Goal: Task Accomplishment & Management: Manage account settings

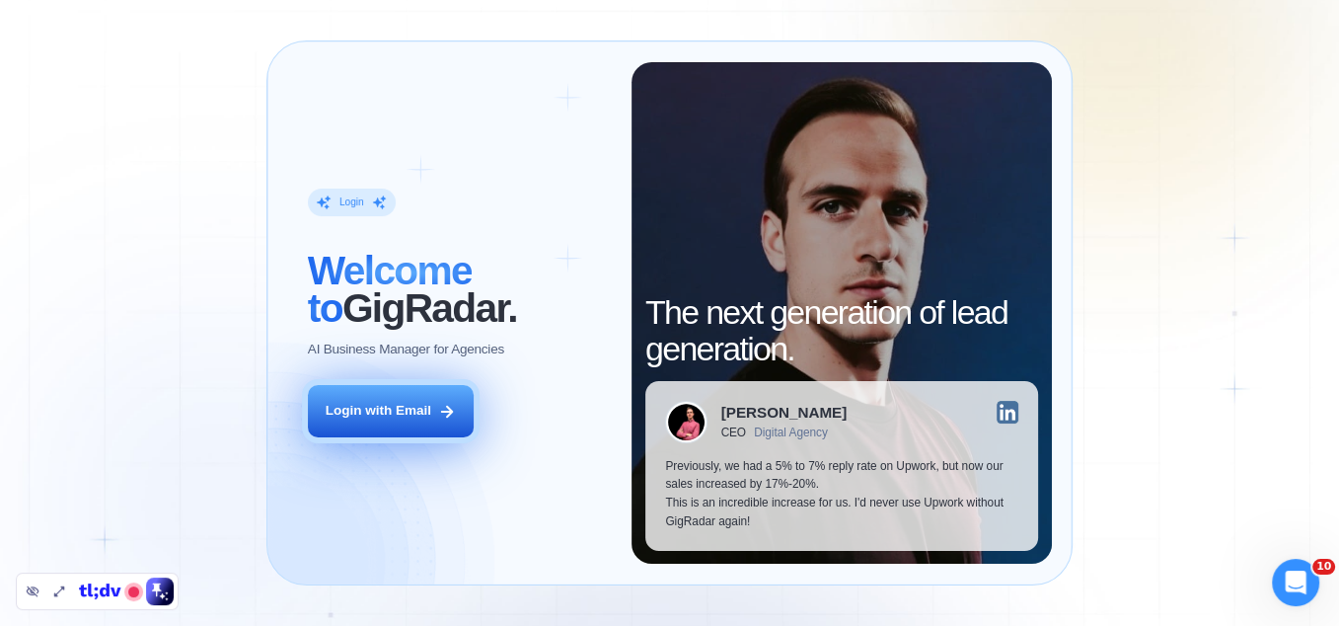
click at [422, 418] on div "Login with Email" at bounding box center [379, 411] width 106 height 19
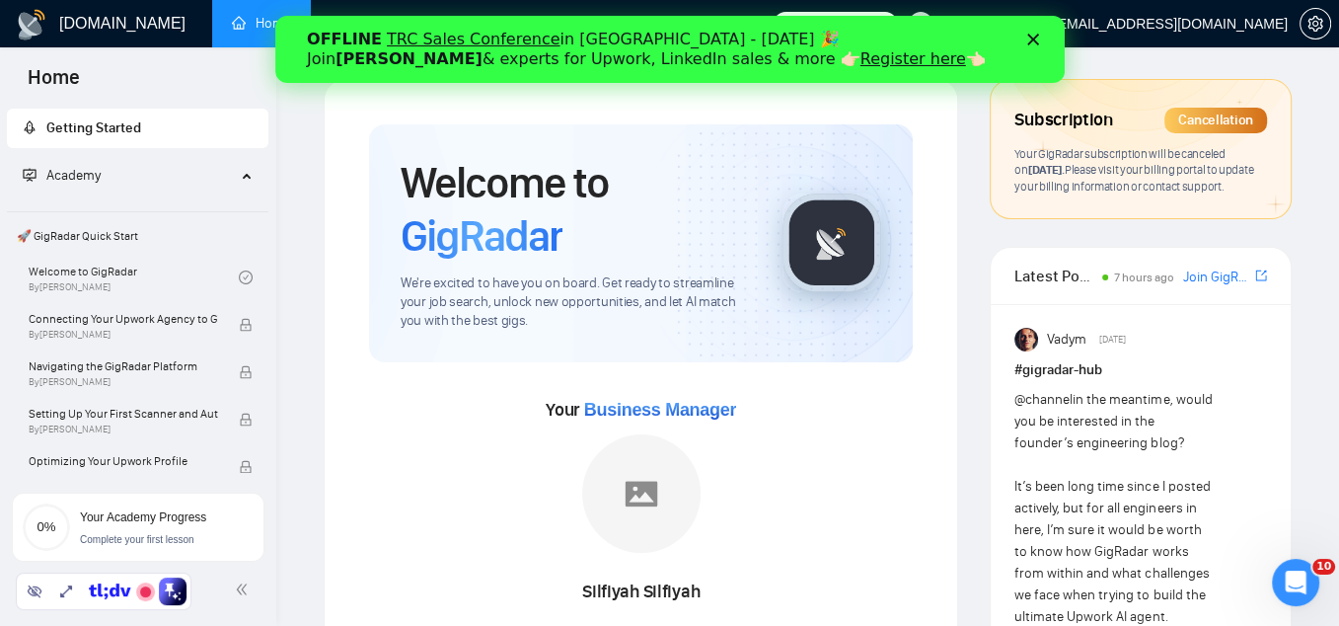
click at [1031, 34] on icon "Закрыть" at bounding box center [1032, 40] width 12 height 12
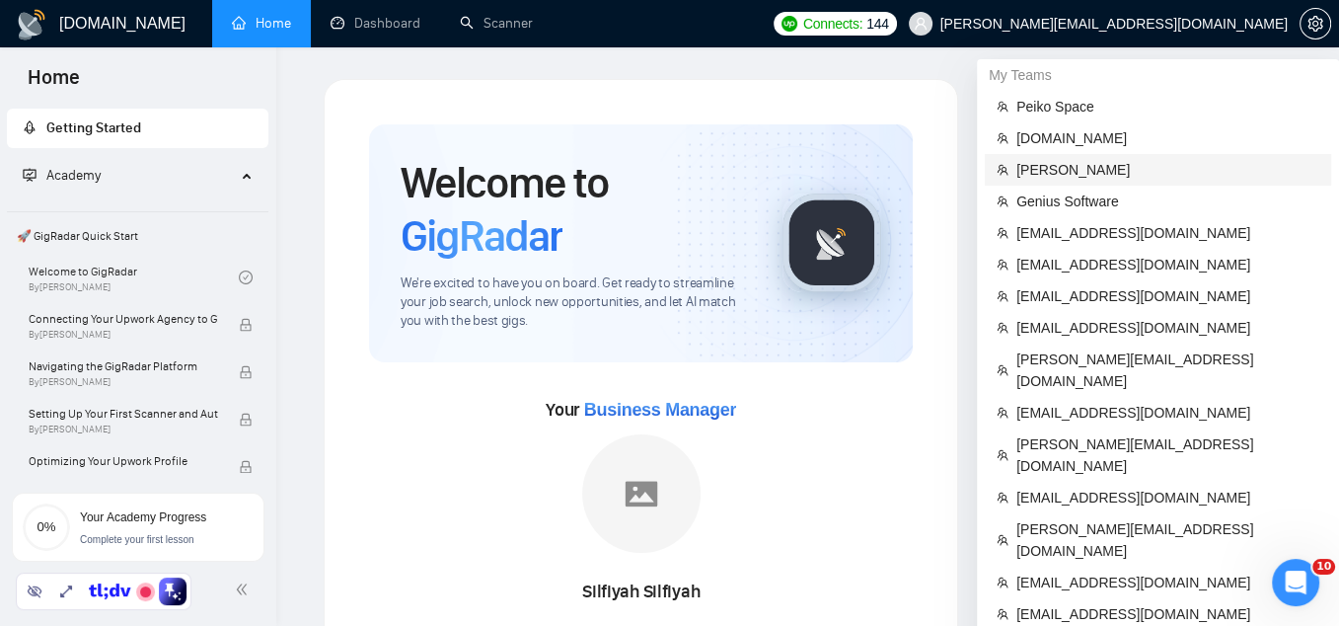
click at [1084, 164] on span "[PERSON_NAME]" at bounding box center [1167, 170] width 303 height 22
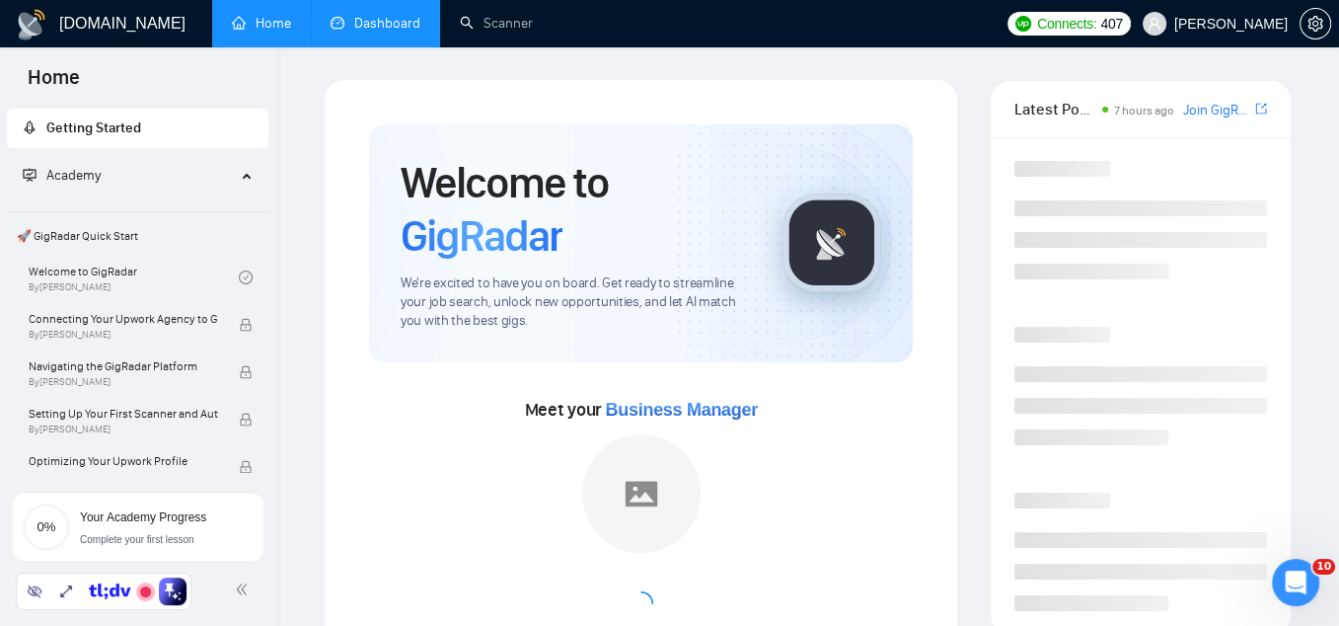
click at [389, 25] on link "Dashboard" at bounding box center [376, 23] width 90 height 17
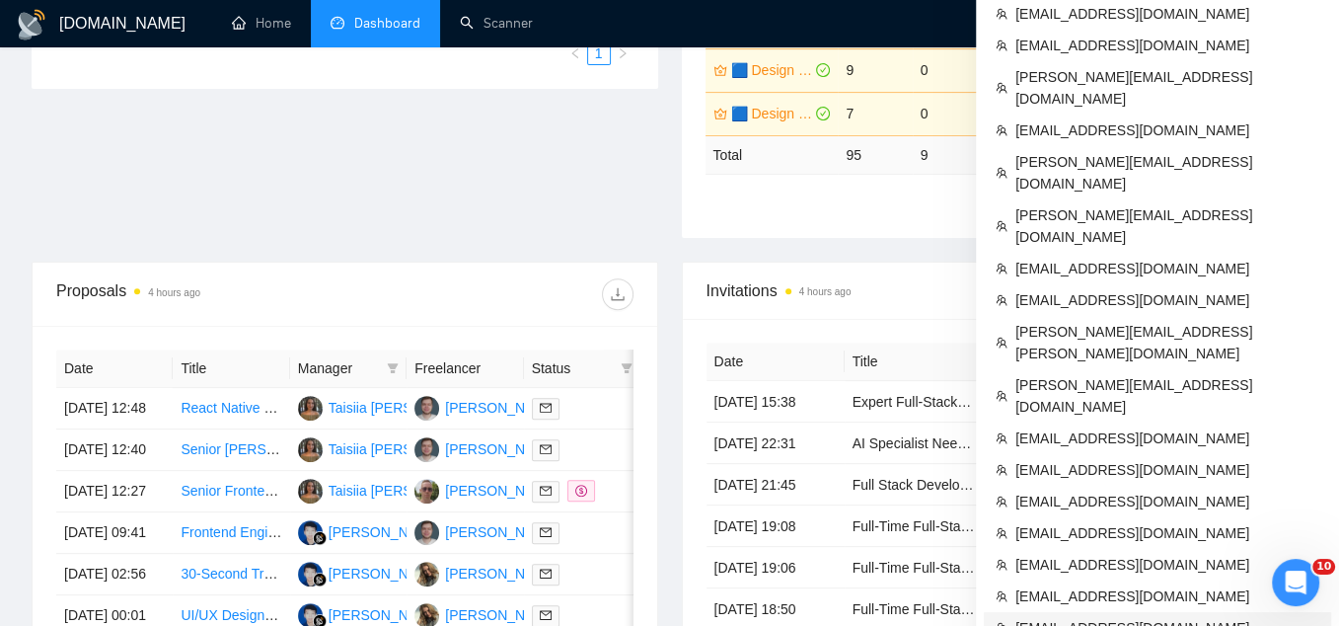
scroll to position [600, 0]
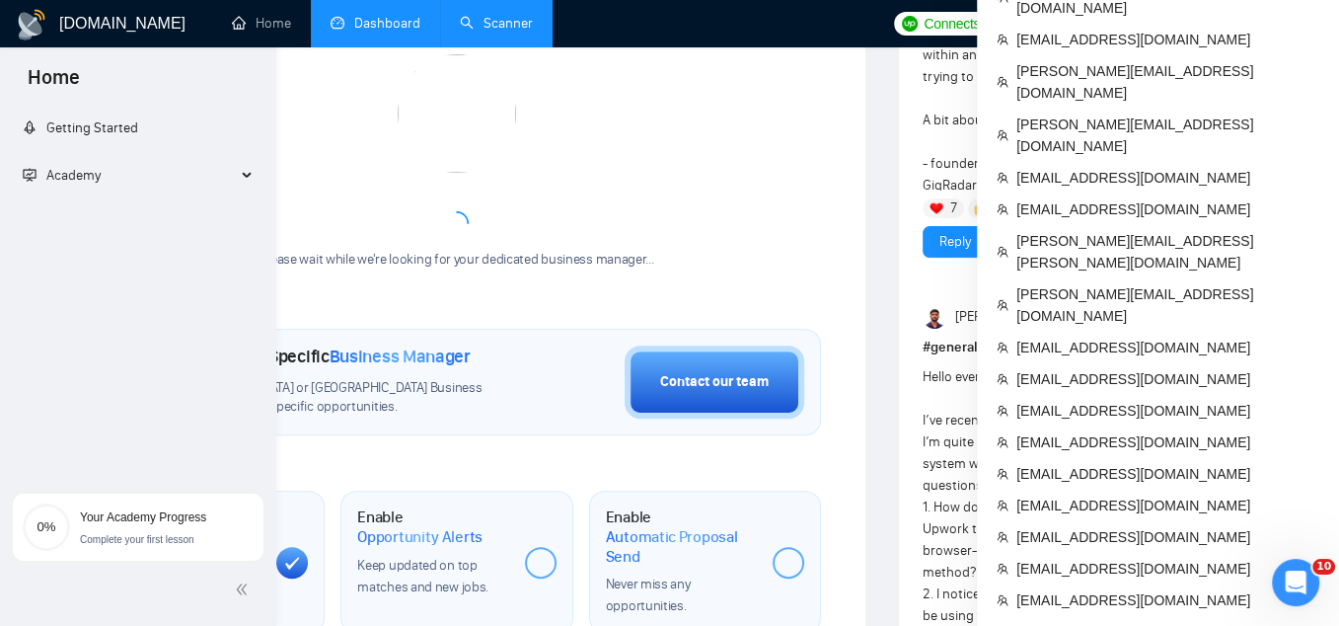
click at [493, 15] on link "Scanner" at bounding box center [496, 23] width 73 height 17
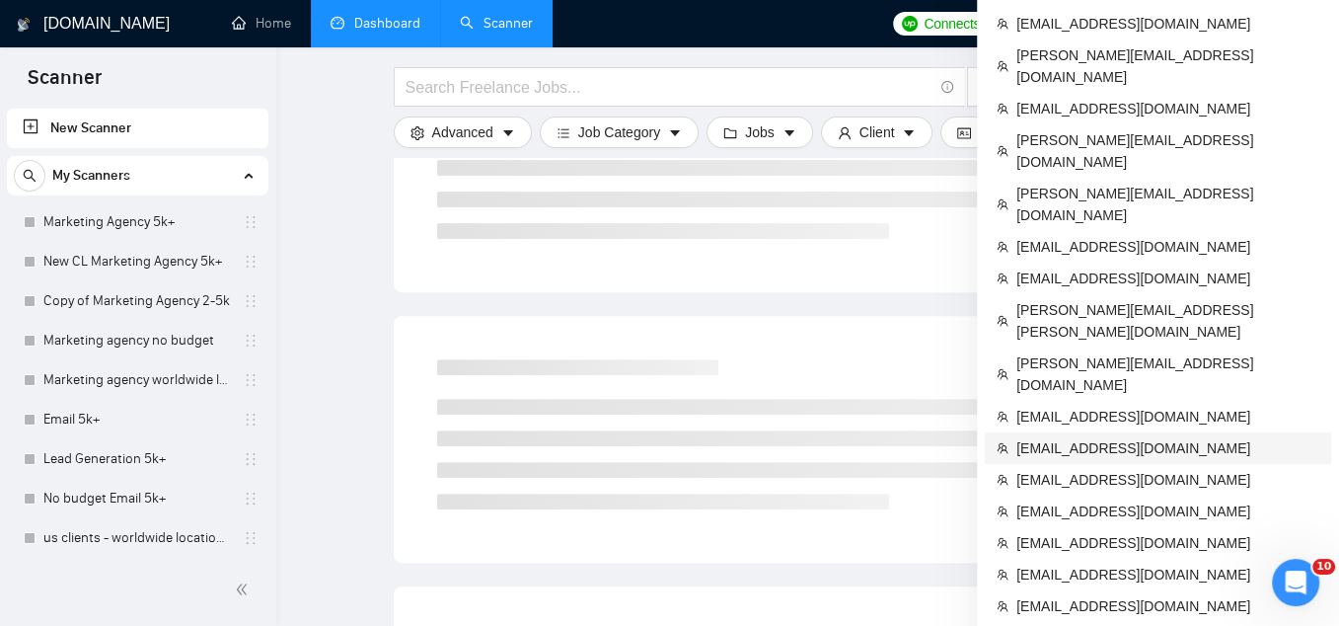
scroll to position [598, 0]
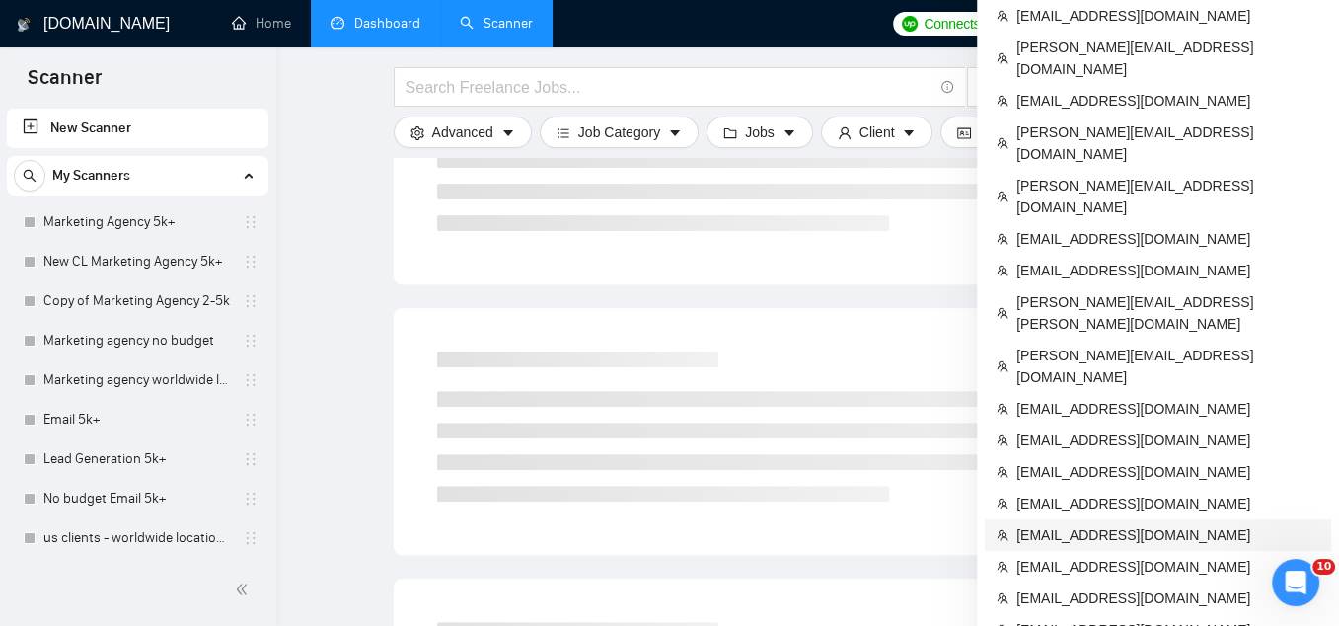
click at [1094, 524] on span "[EMAIL_ADDRESS][DOMAIN_NAME]" at bounding box center [1167, 535] width 303 height 22
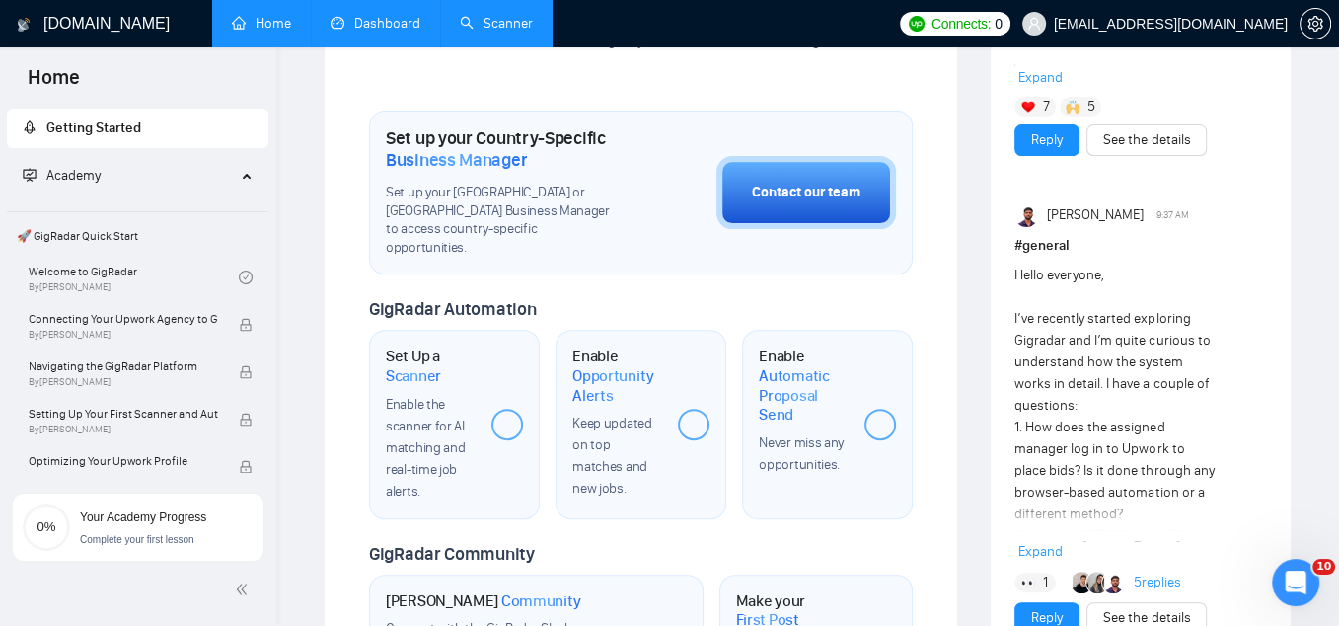
click at [490, 24] on link "Scanner" at bounding box center [496, 23] width 73 height 17
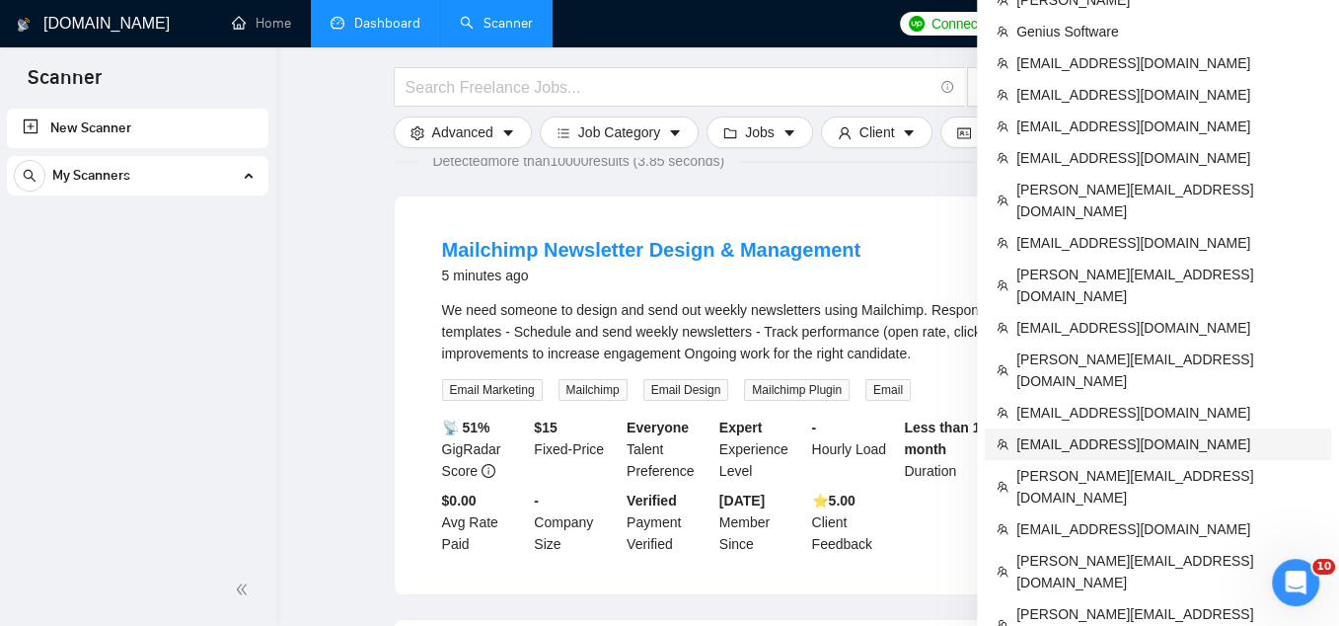
scroll to position [182, 0]
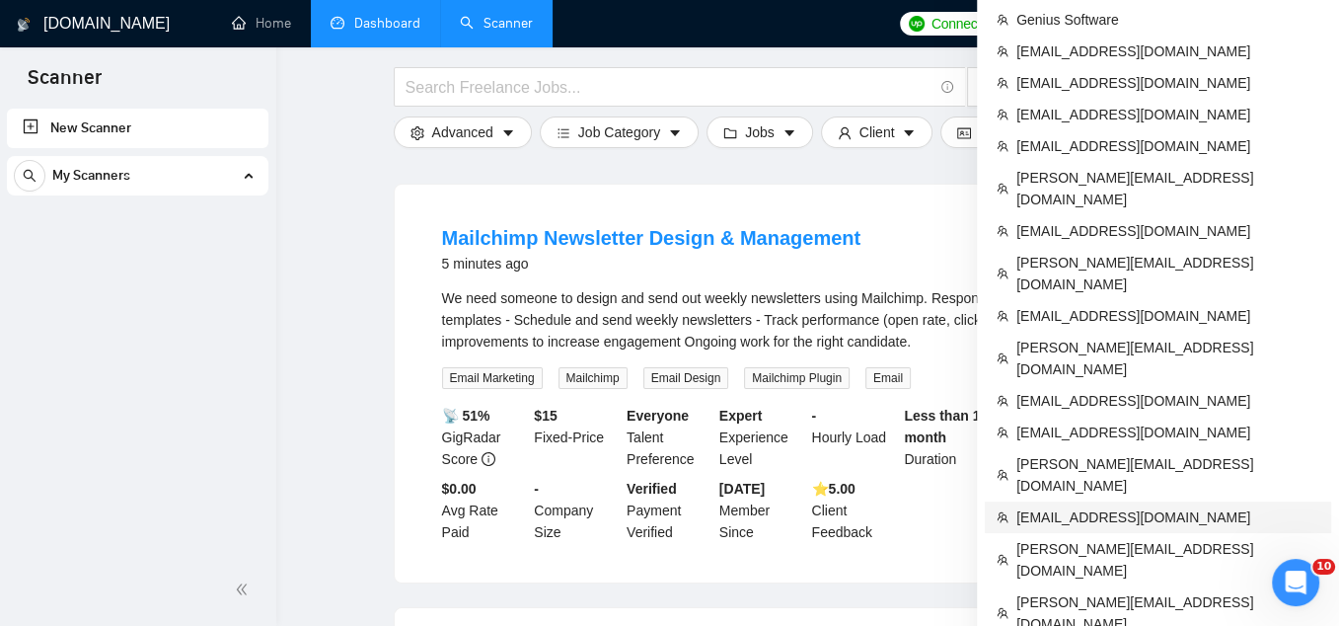
click at [1104, 506] on span "[EMAIL_ADDRESS][DOMAIN_NAME]" at bounding box center [1167, 517] width 303 height 22
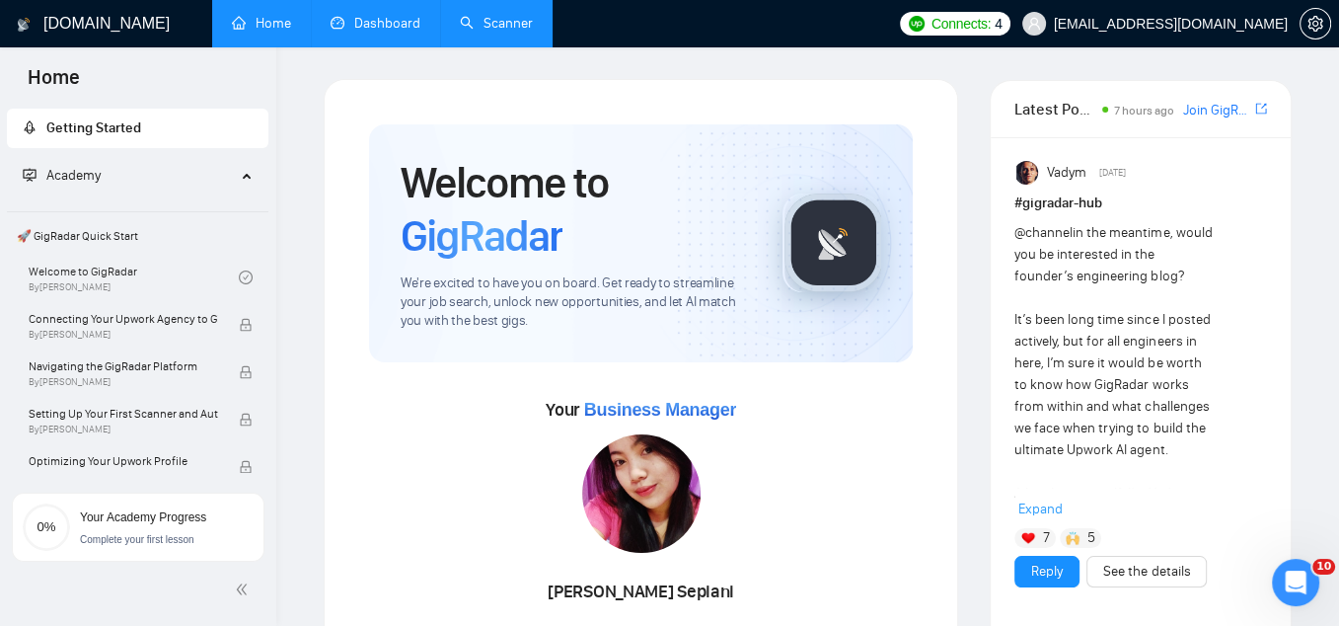
click at [472, 32] on link "Scanner" at bounding box center [496, 23] width 73 height 17
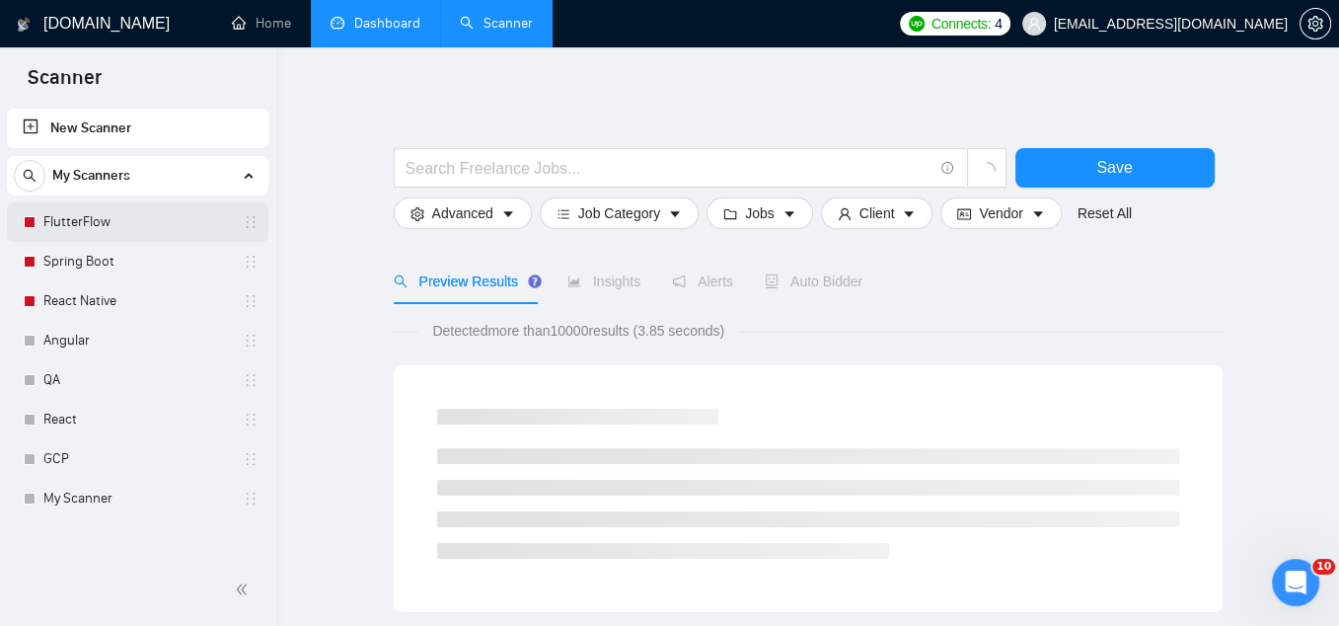
click at [114, 231] on link "FlutterFlow" at bounding box center [136, 221] width 187 height 39
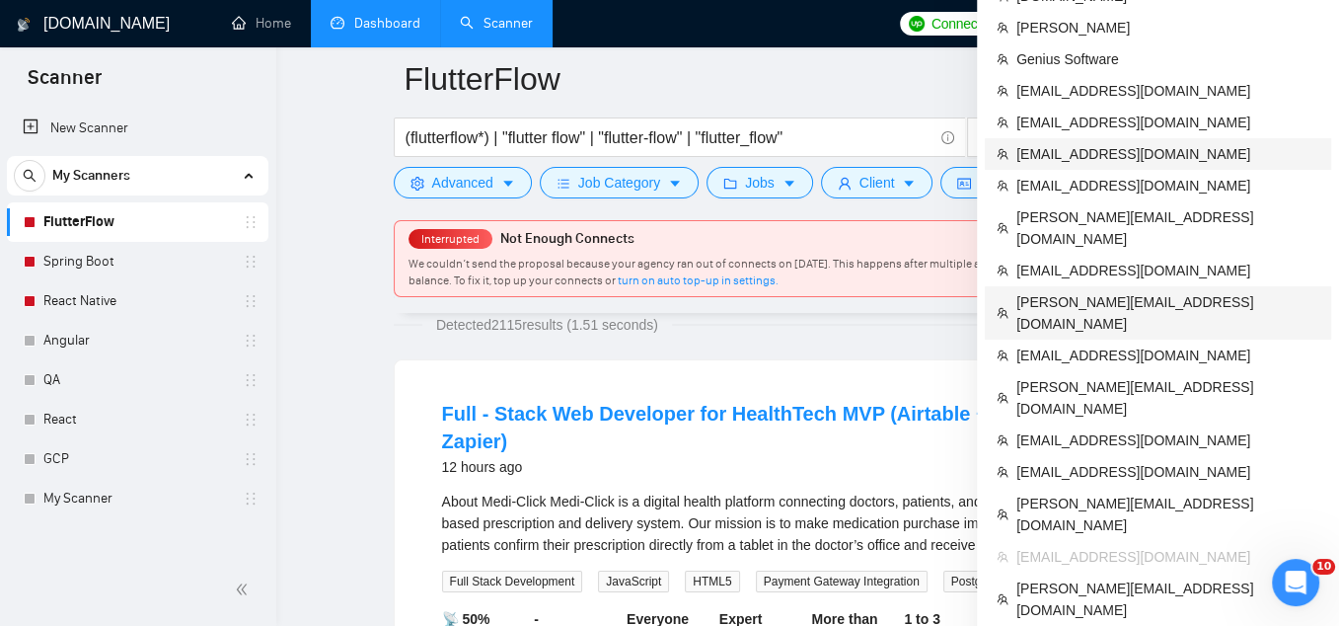
scroll to position [144, 0]
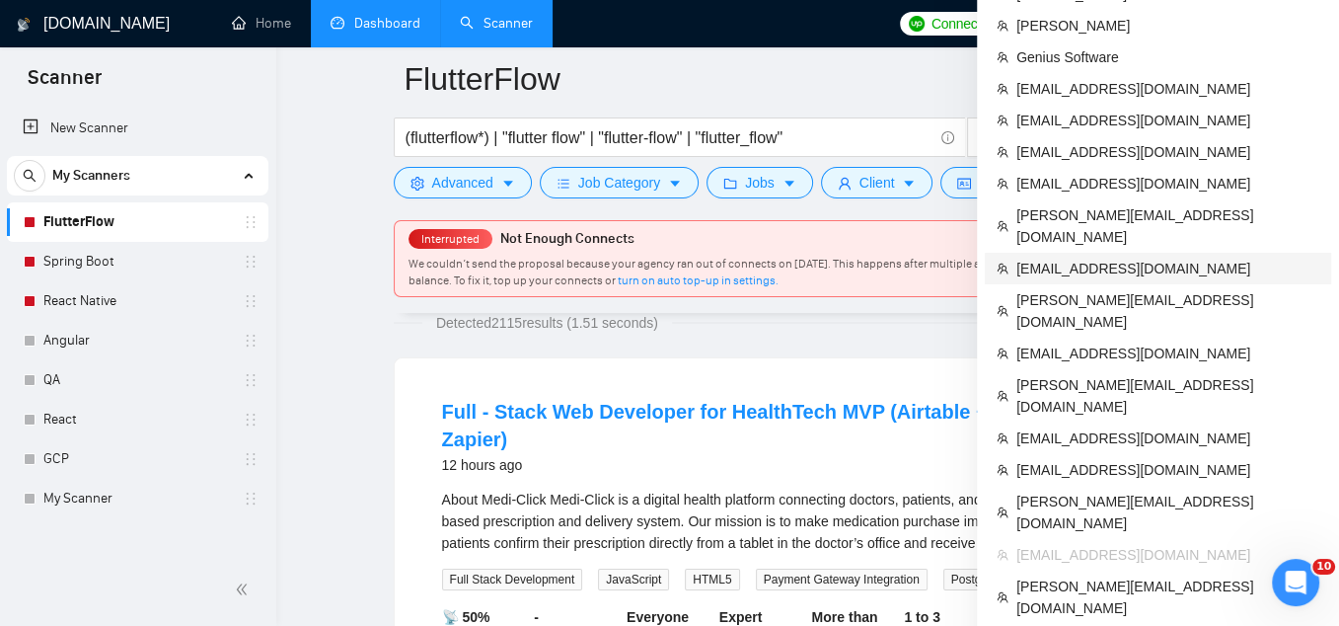
click at [1087, 258] on span "[EMAIL_ADDRESS][DOMAIN_NAME]" at bounding box center [1167, 269] width 303 height 22
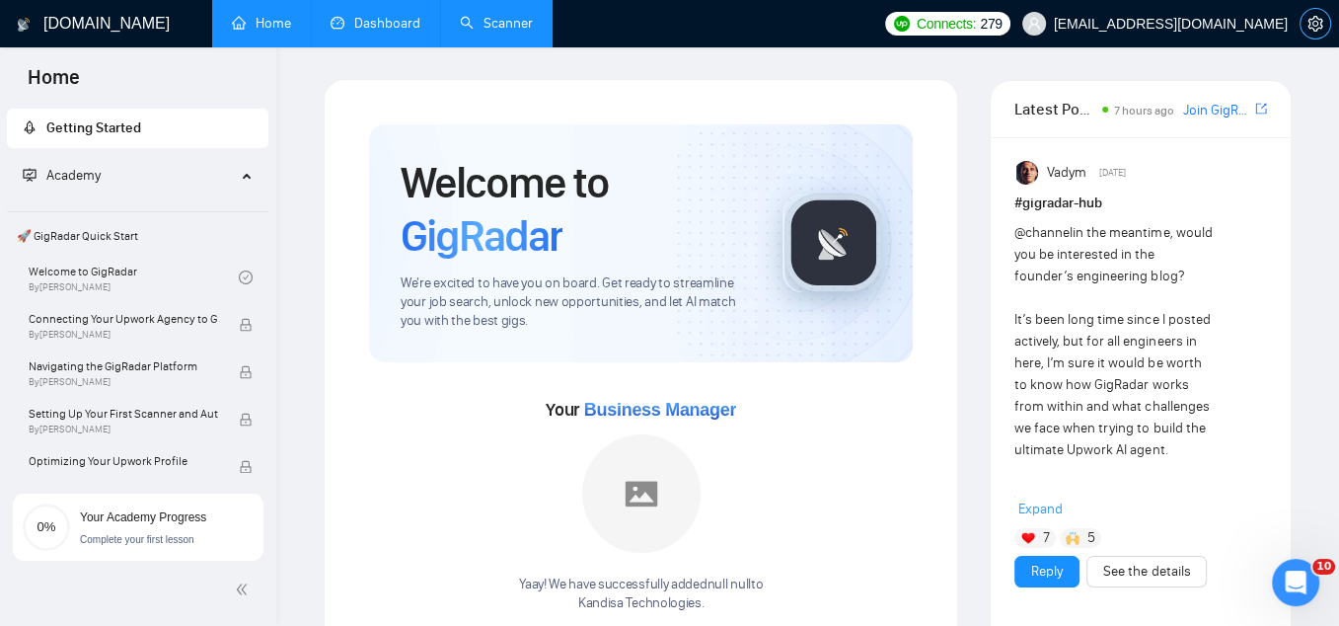
click at [1315, 31] on icon "setting" at bounding box center [1314, 24] width 15 height 16
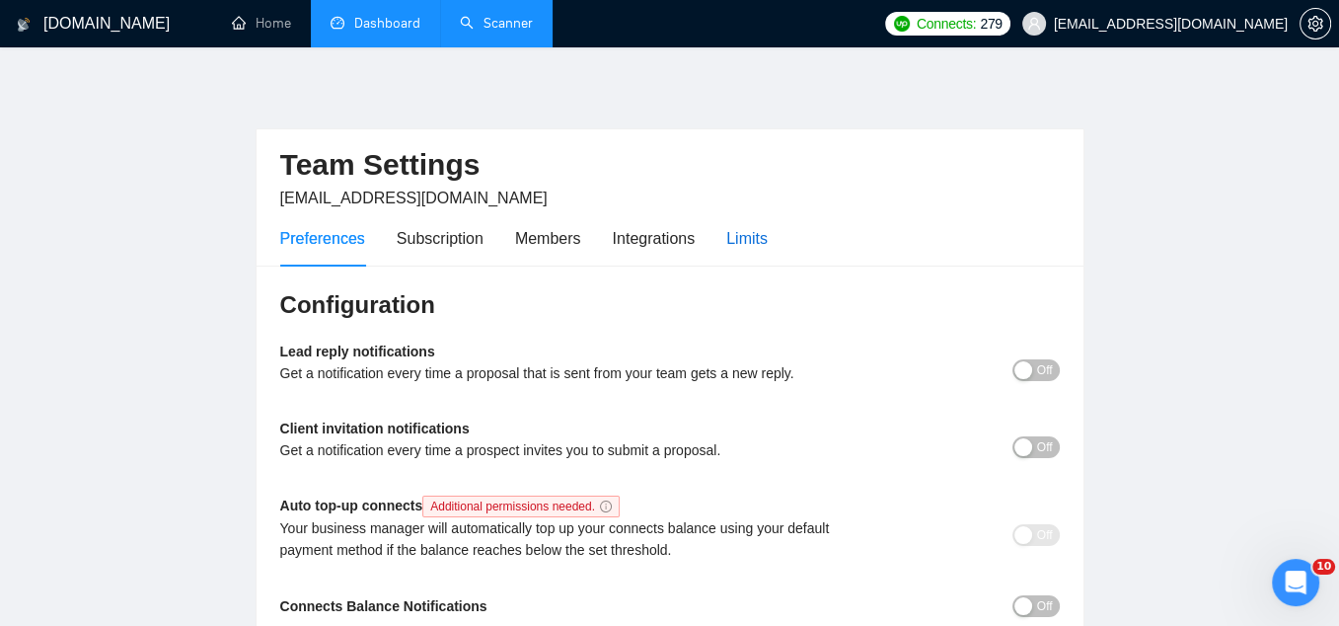
click at [754, 234] on div "Limits" at bounding box center [746, 238] width 41 height 25
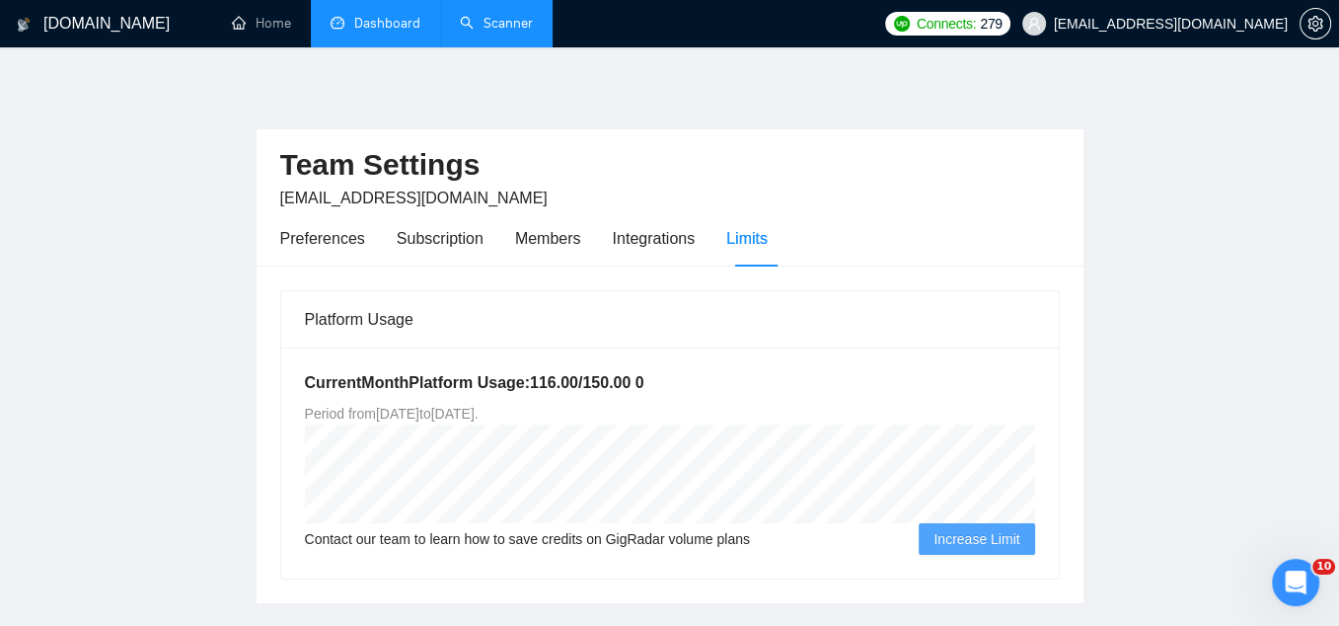
click at [495, 15] on link "Scanner" at bounding box center [496, 23] width 73 height 17
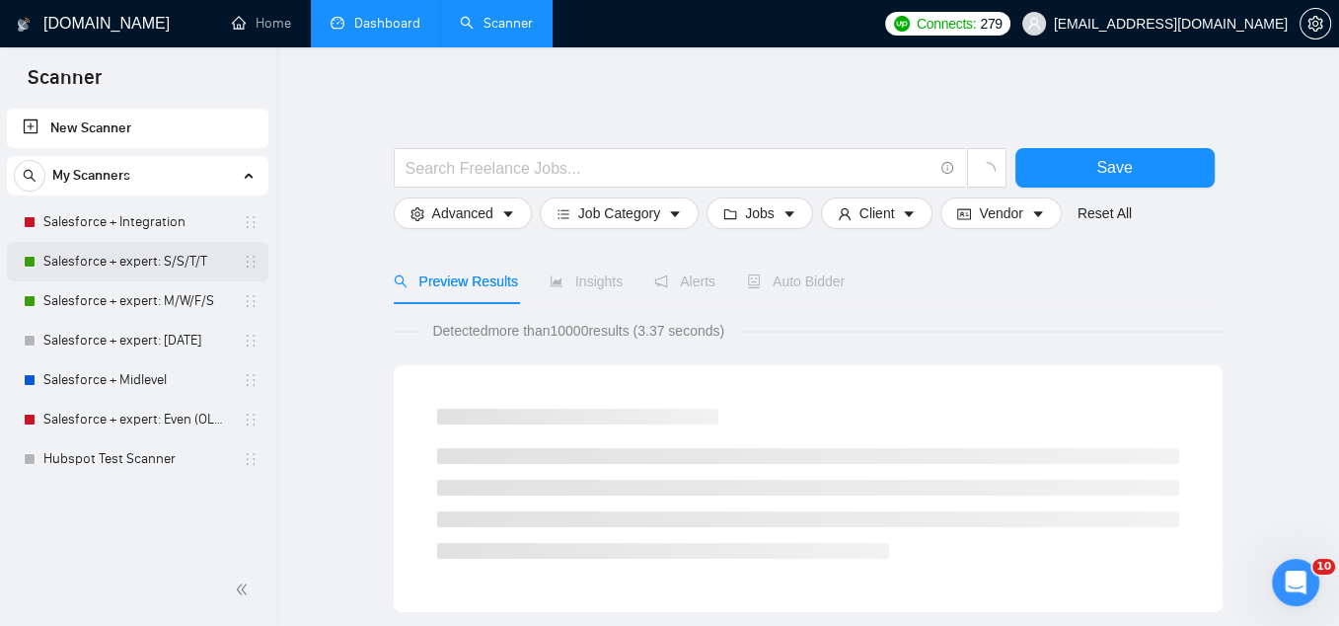
click at [130, 263] on link "Salesforce + expert: S/S/T/T" at bounding box center [136, 261] width 187 height 39
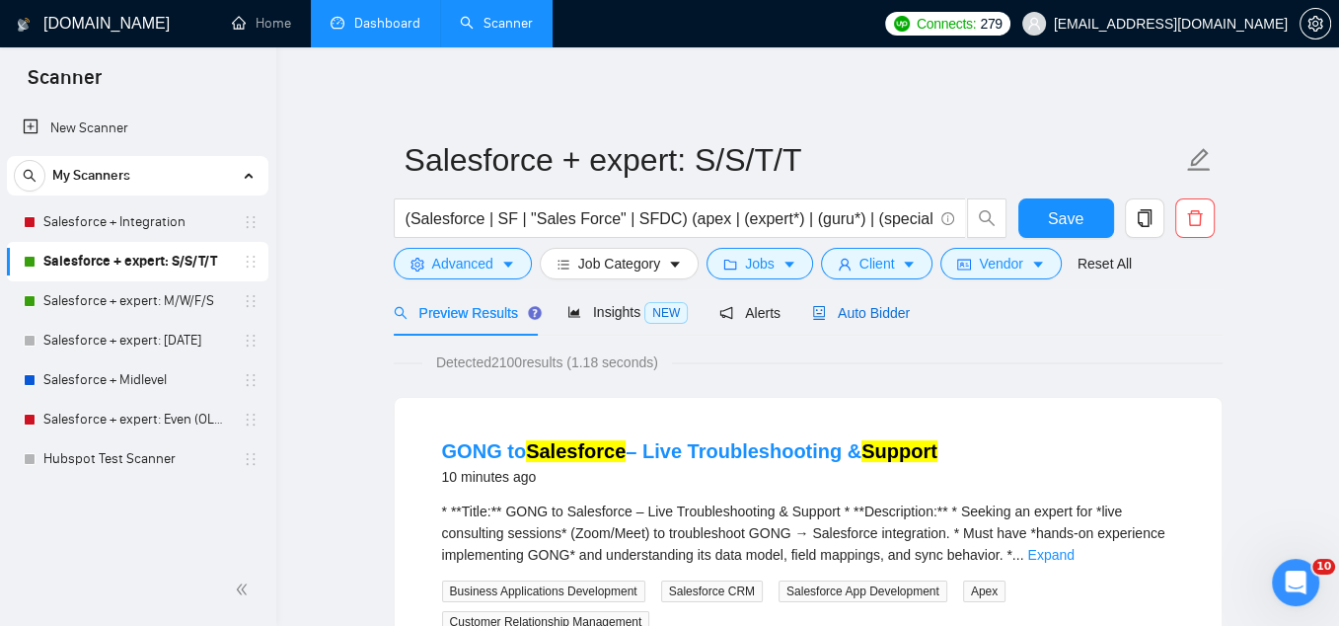
click at [858, 314] on span "Auto Bidder" at bounding box center [861, 313] width 98 height 16
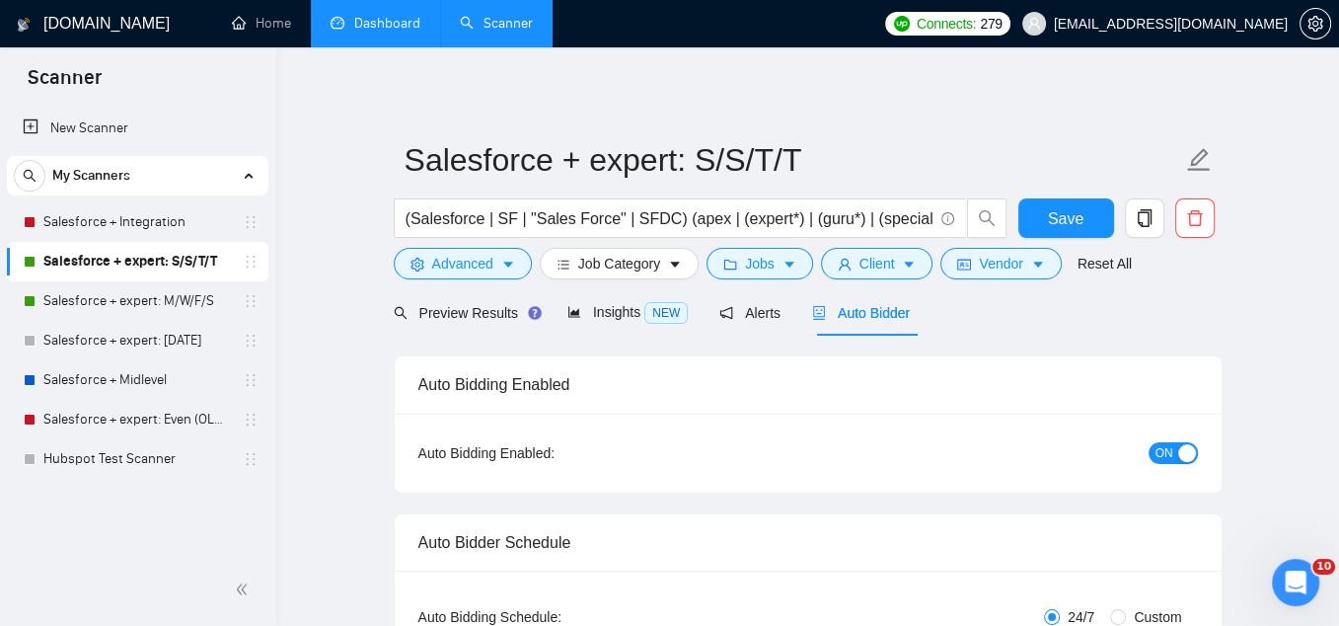
radio input "false"
radio input "true"
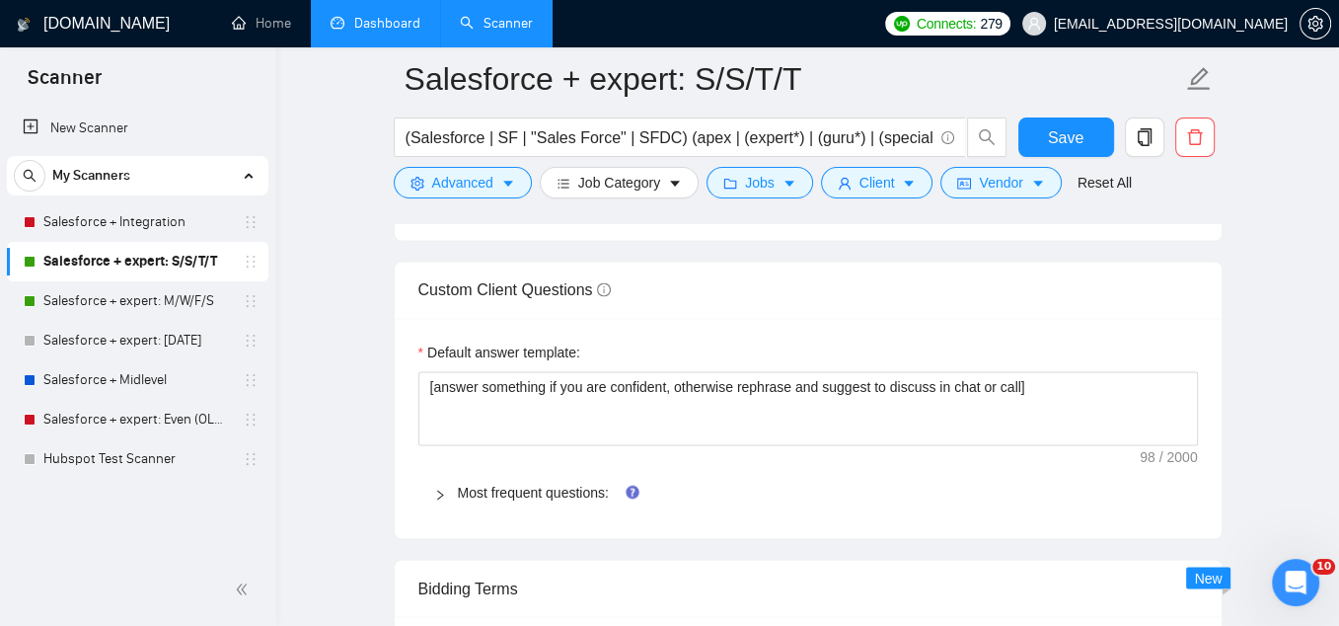
scroll to position [2981, 0]
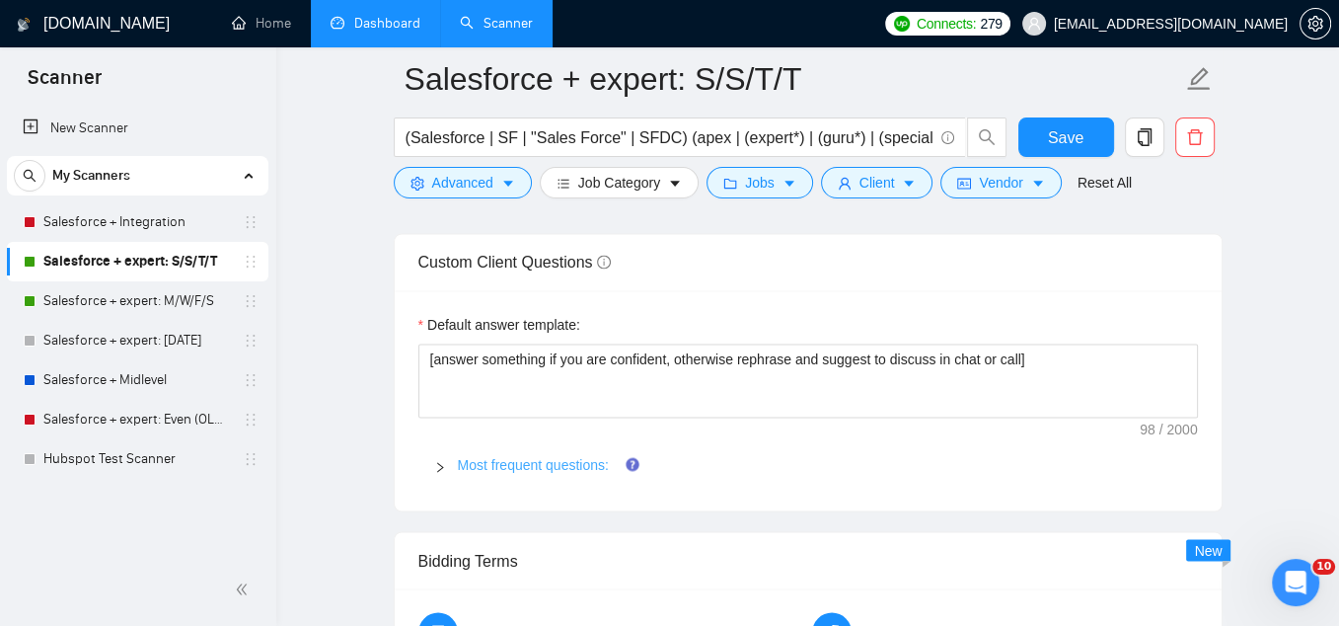
click at [561, 461] on link "Most frequent questions:" at bounding box center [533, 464] width 151 height 16
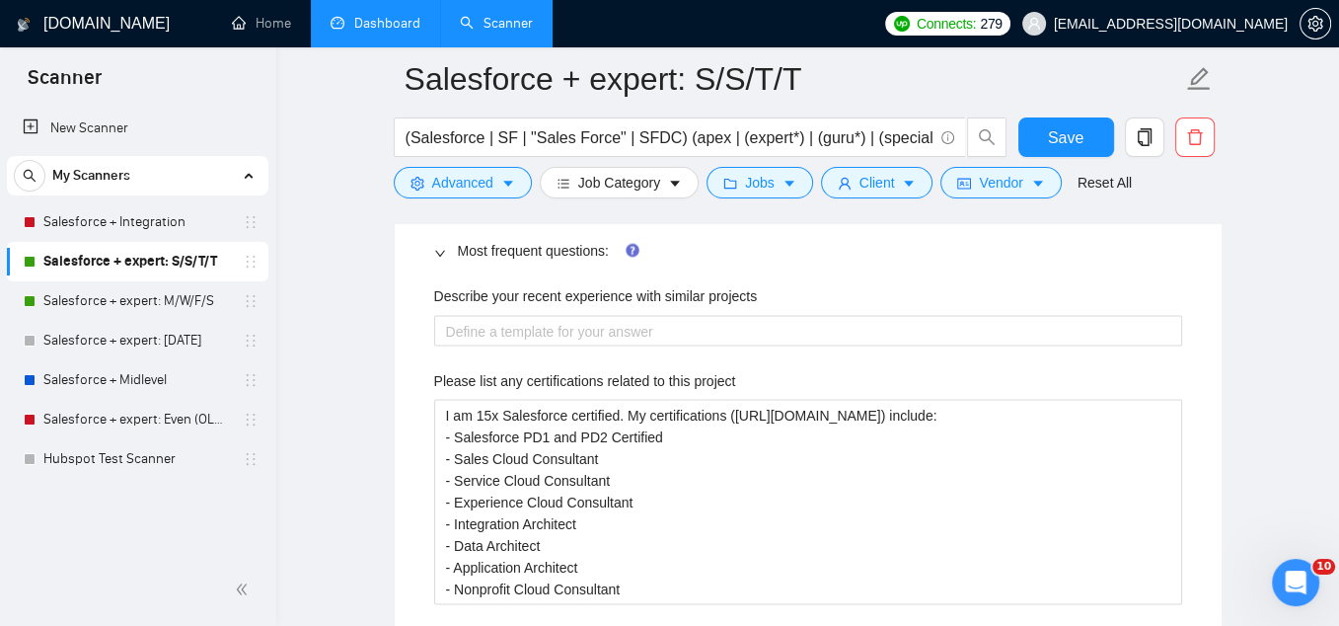
scroll to position [3197, 0]
click at [485, 192] on span "Advanced" at bounding box center [462, 183] width 61 height 22
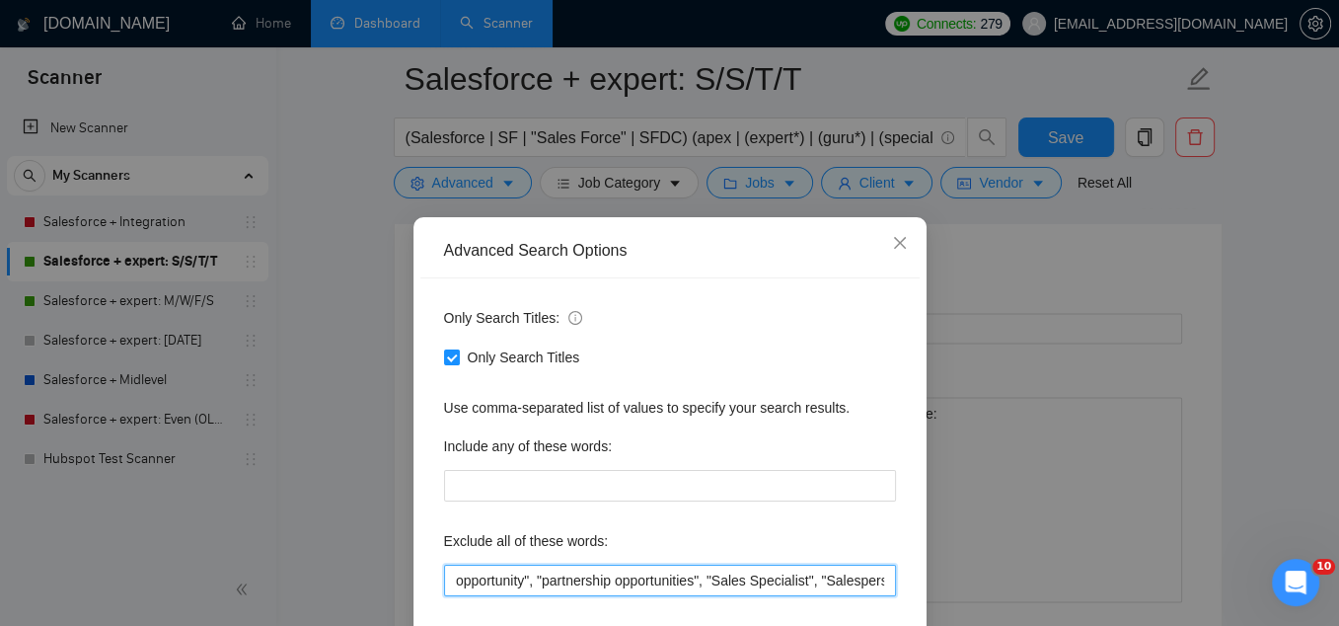
drag, startPoint x: 758, startPoint y: 584, endPoint x: 899, endPoint y: 579, distance: 141.2
click at [899, 579] on div "Only Search Titles: Only Search Titles Use comma-separated list of values to sp…" at bounding box center [669, 508] width 499 height 460
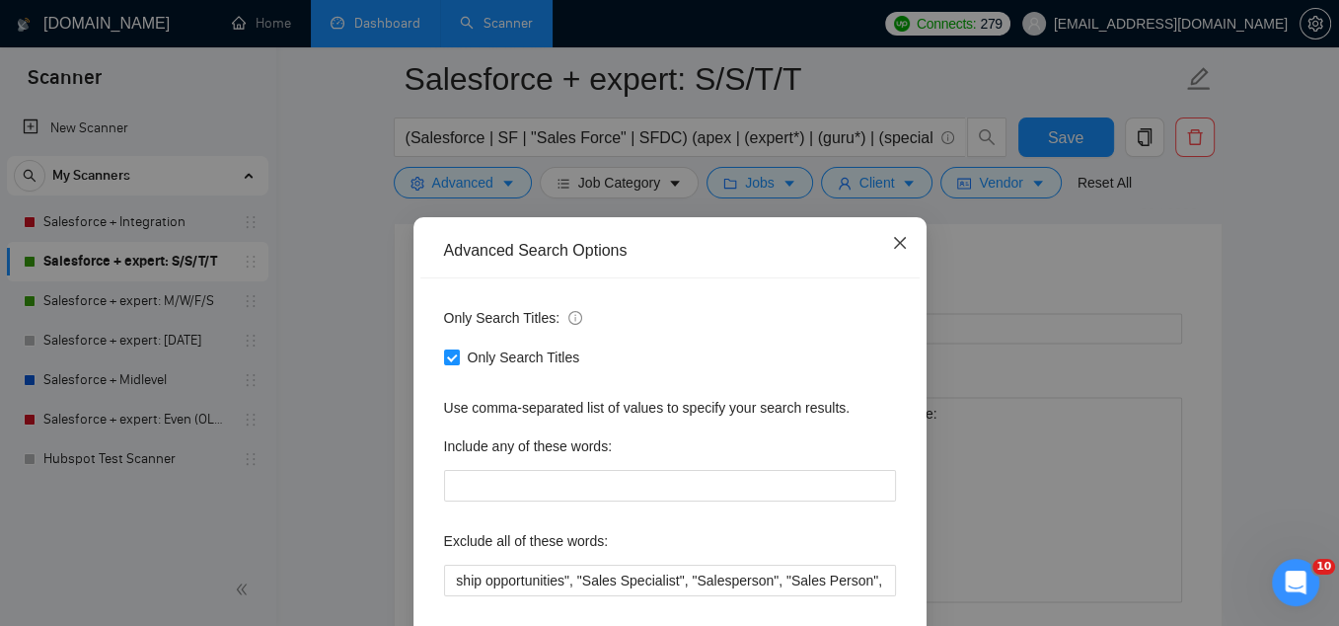
click at [902, 240] on icon "close" at bounding box center [899, 243] width 12 height 12
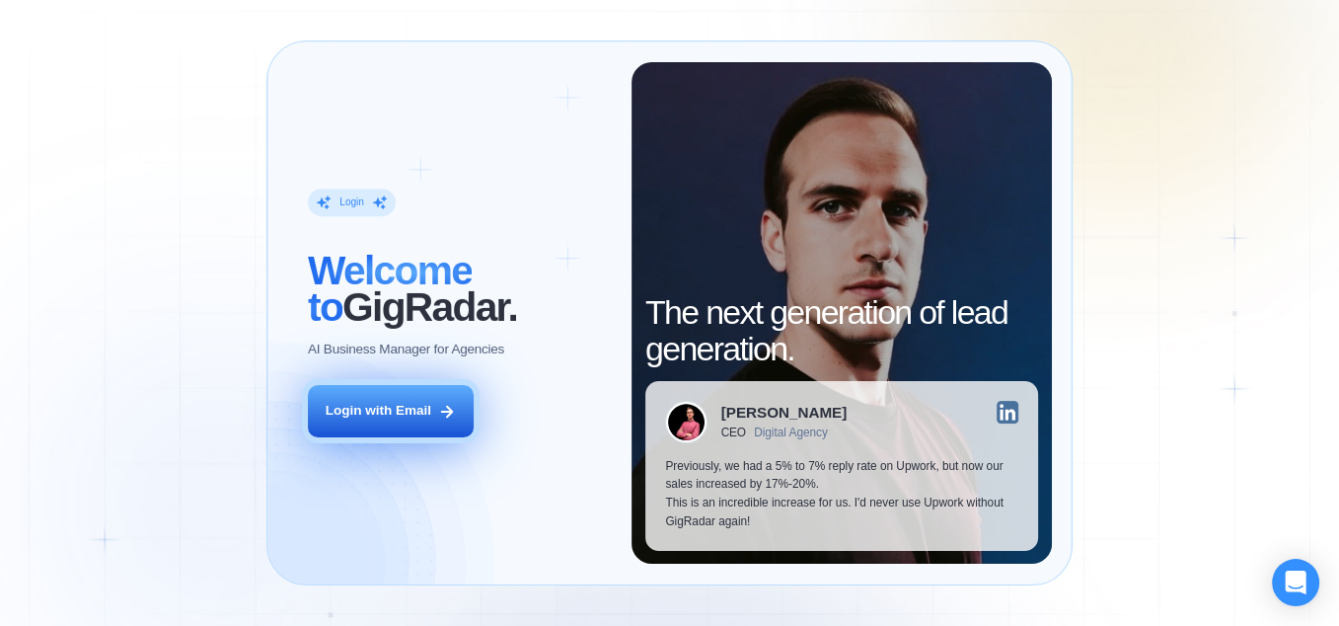
click at [394, 418] on div "Login with Email" at bounding box center [379, 411] width 106 height 19
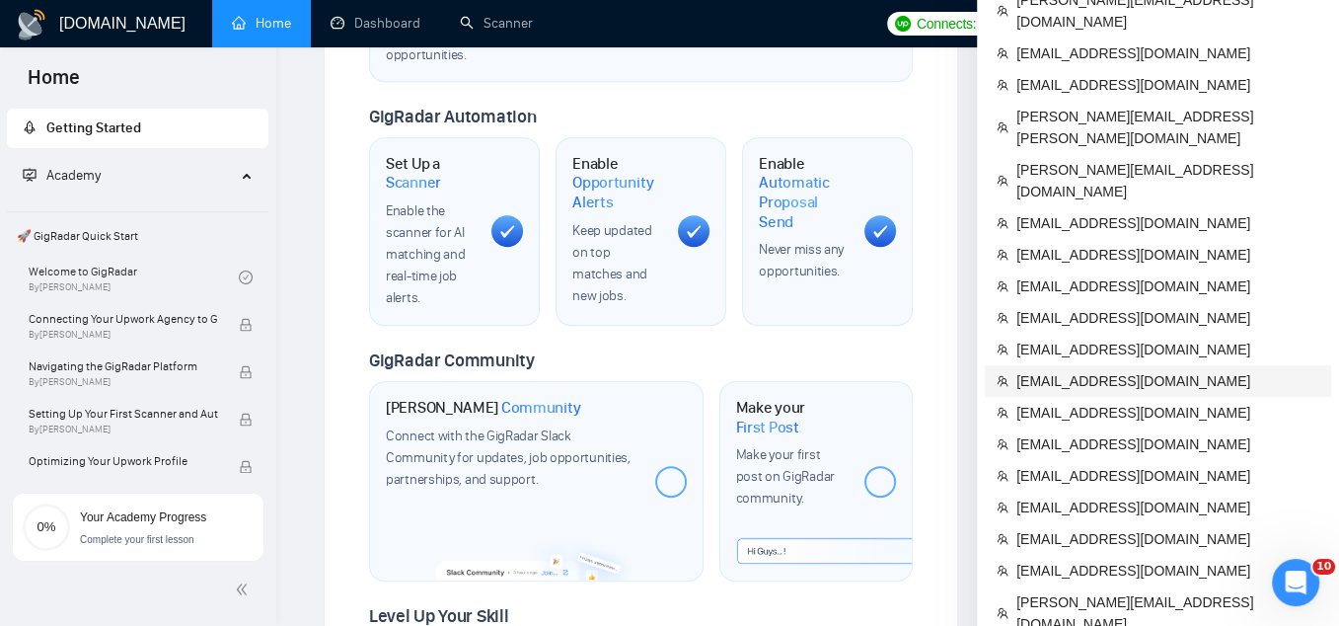
scroll to position [785, 0]
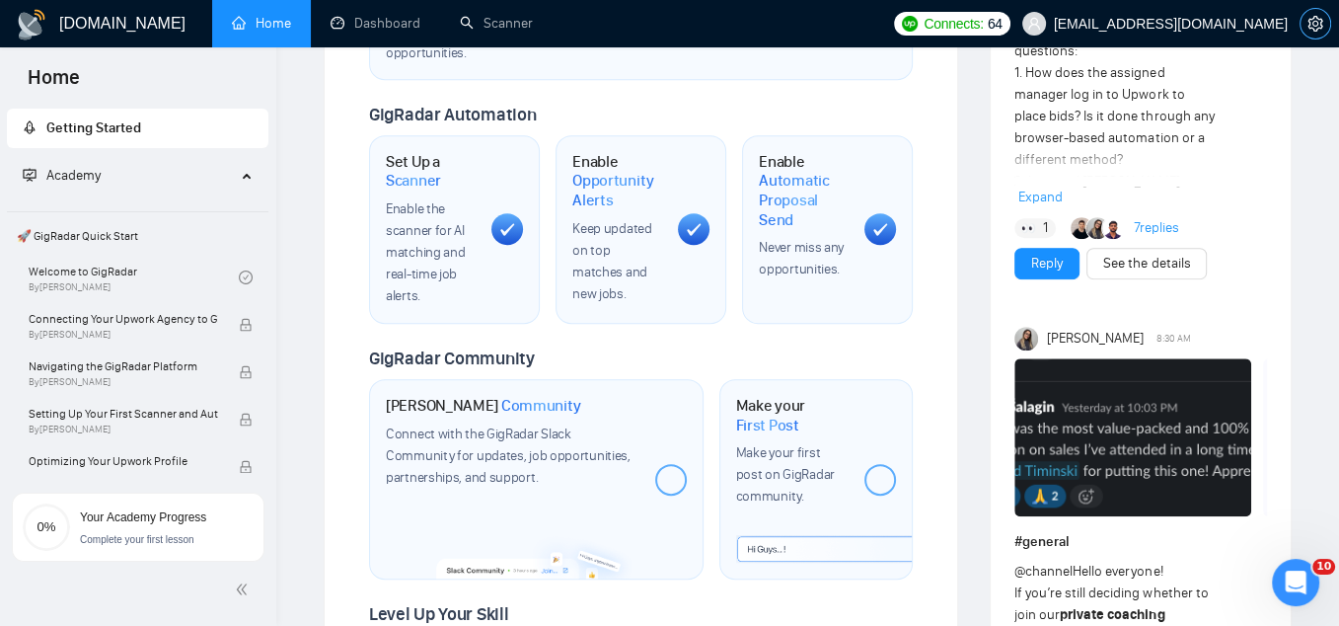
click at [1315, 24] on icon "setting" at bounding box center [1315, 24] width 16 height 16
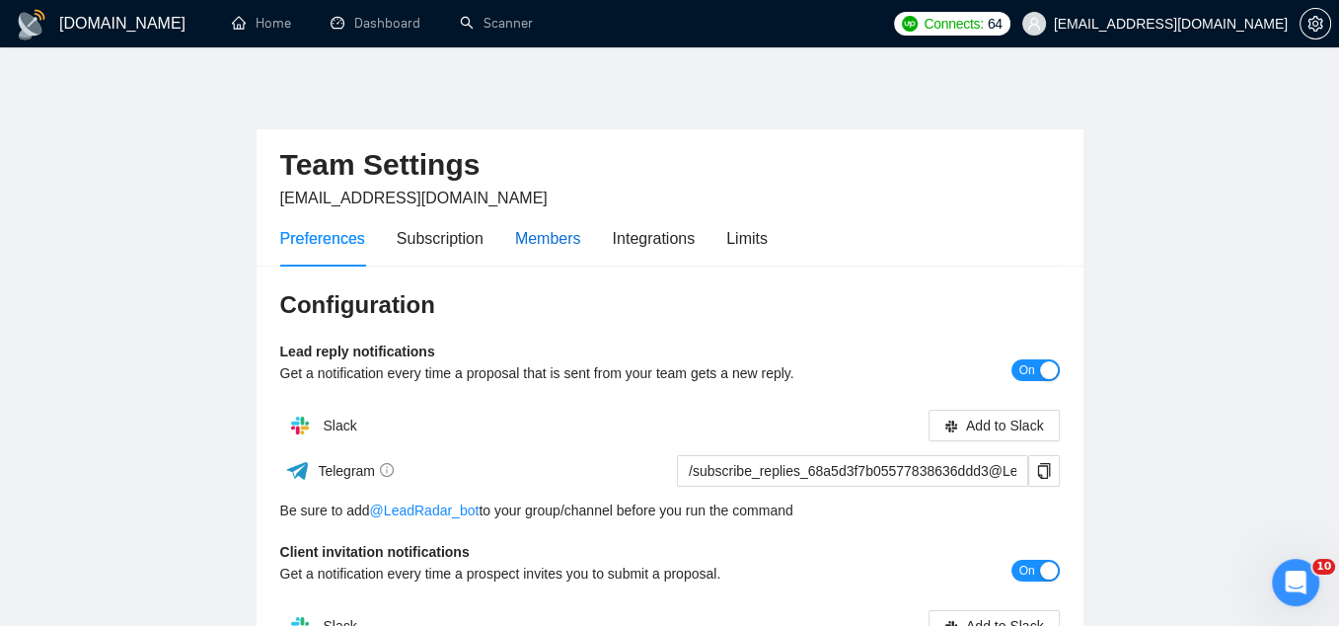
click at [550, 228] on div "Members" at bounding box center [548, 238] width 66 height 25
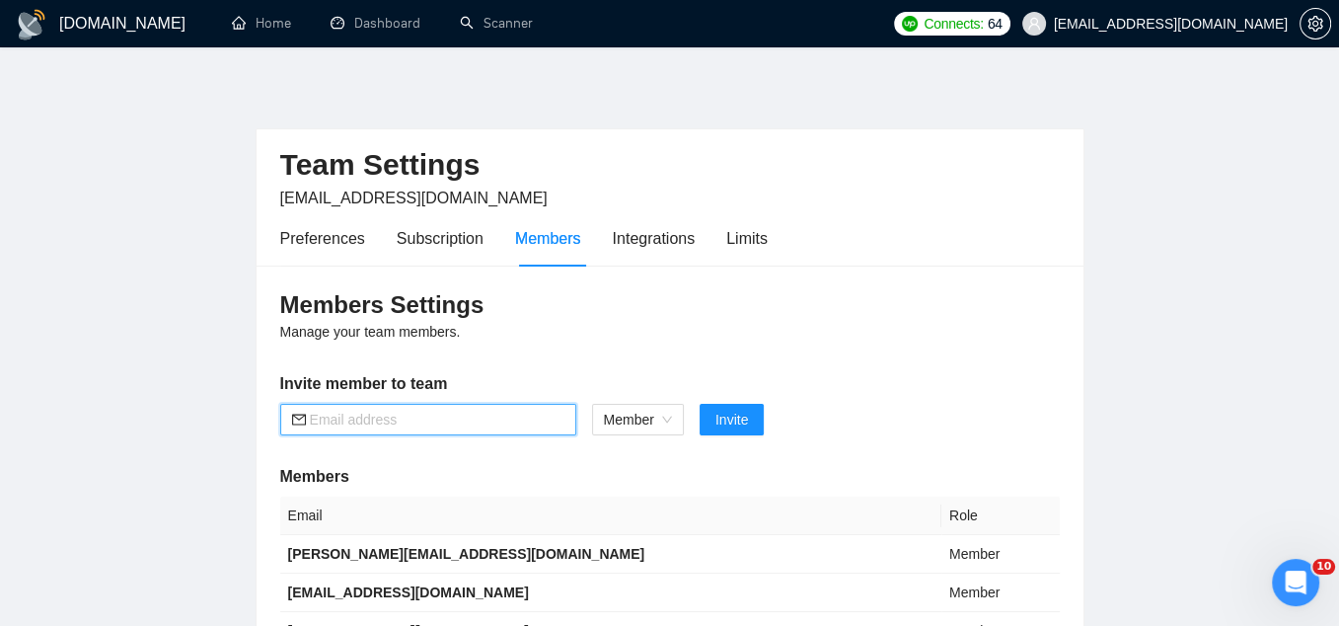
click at [458, 424] on input "text" at bounding box center [437, 420] width 255 height 22
paste input "tm.workcloud@gmail.com"
type input "tm.workcloud@gmail.com"
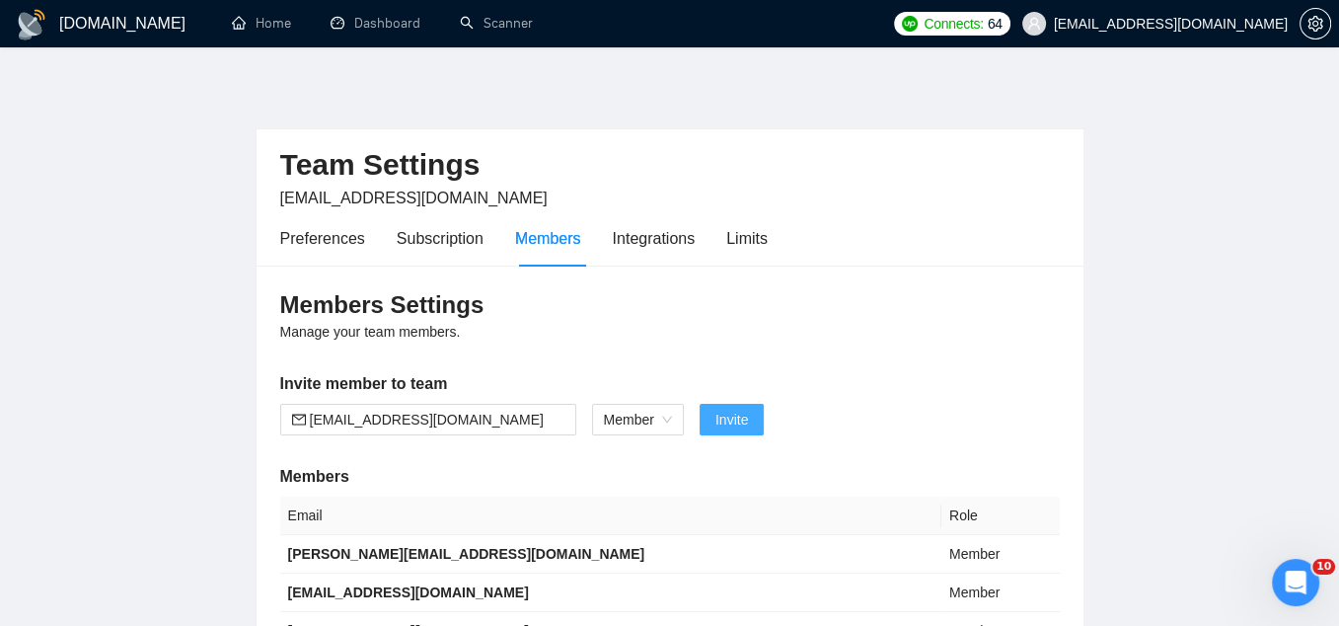
click at [746, 424] on span "Invite" at bounding box center [731, 420] width 33 height 22
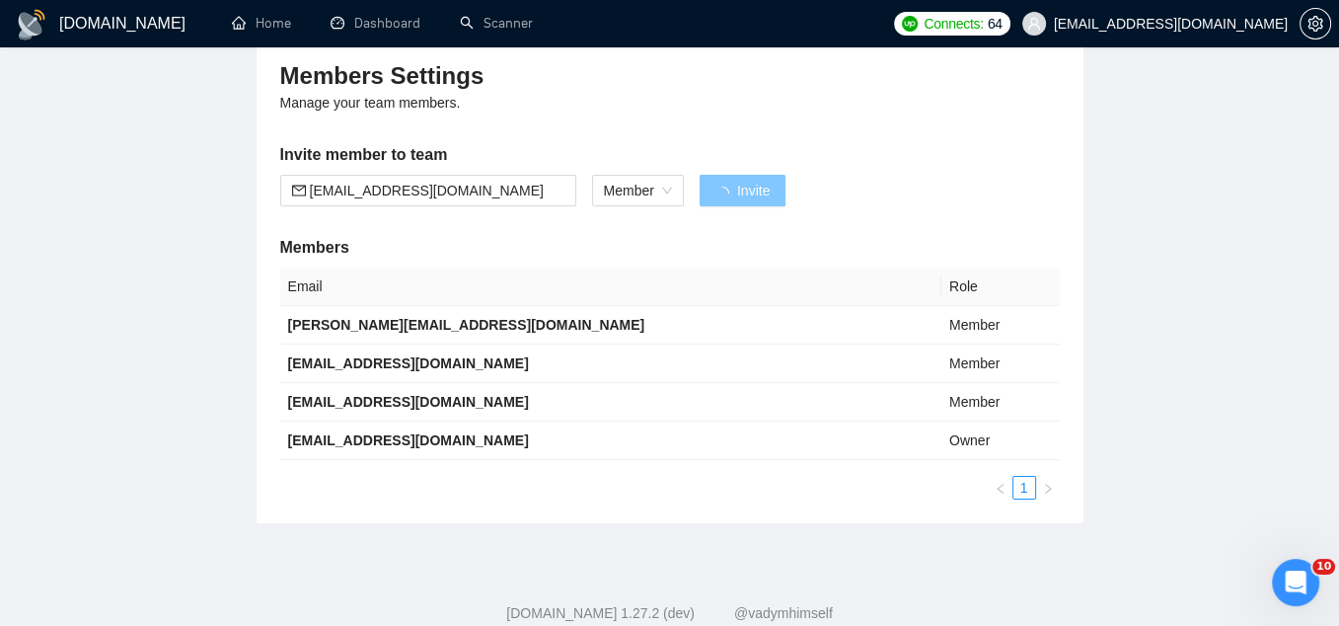
scroll to position [233, 0]
